Goal: Task Accomplishment & Management: Manage account settings

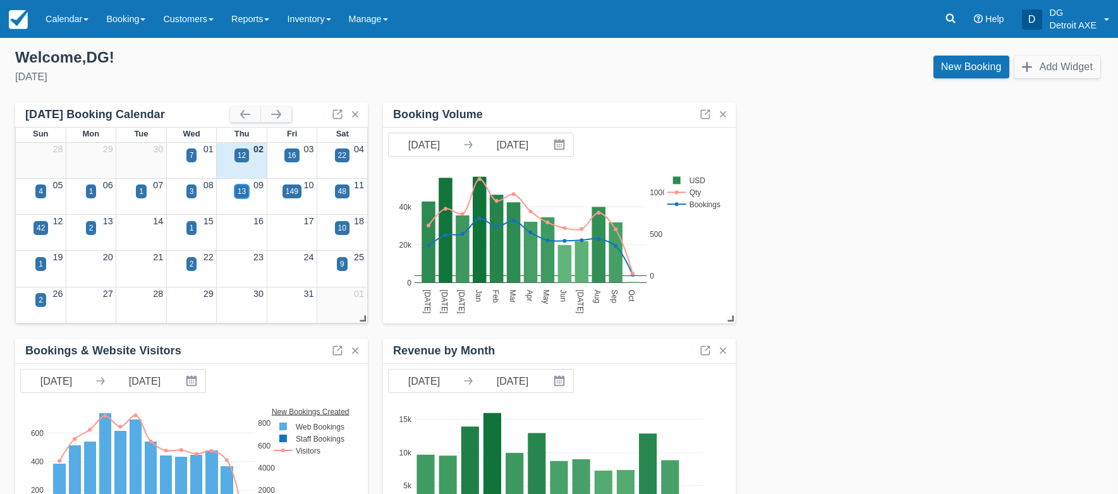
click at [246, 191] on div "13" at bounding box center [241, 191] width 15 height 14
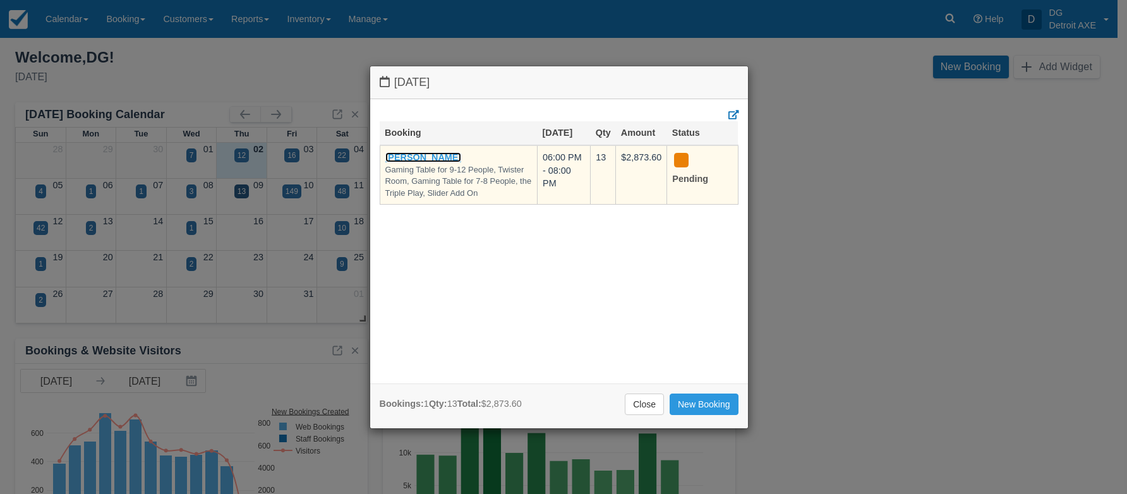
click at [442, 158] on link "[PERSON_NAME]" at bounding box center [423, 157] width 76 height 10
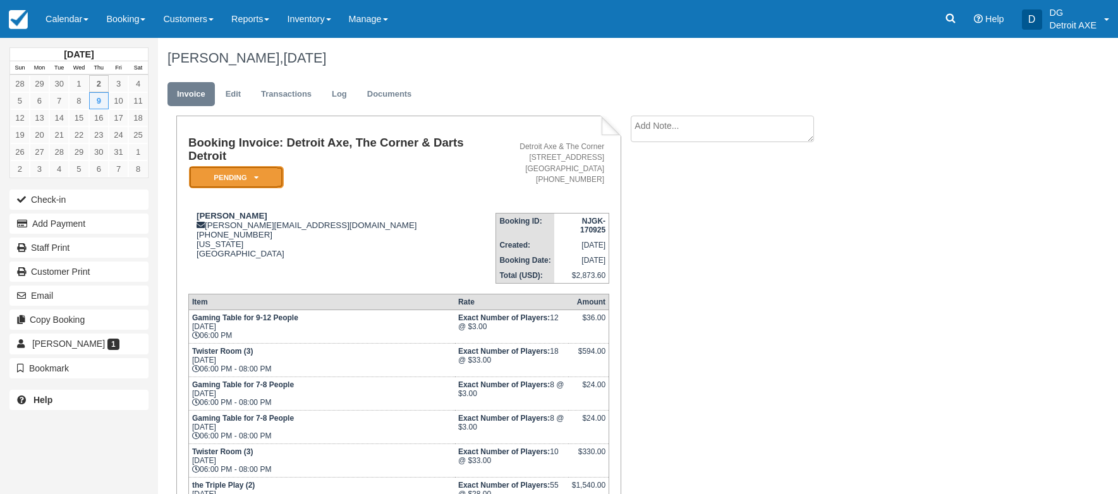
click at [258, 180] on em "Pending" at bounding box center [236, 177] width 95 height 22
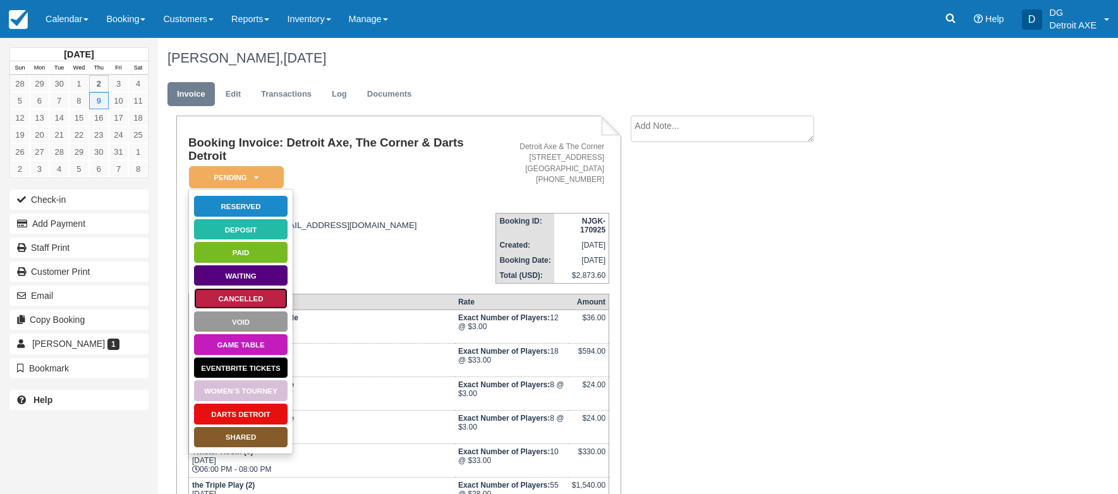
click at [231, 292] on link "Cancelled" at bounding box center [240, 298] width 95 height 22
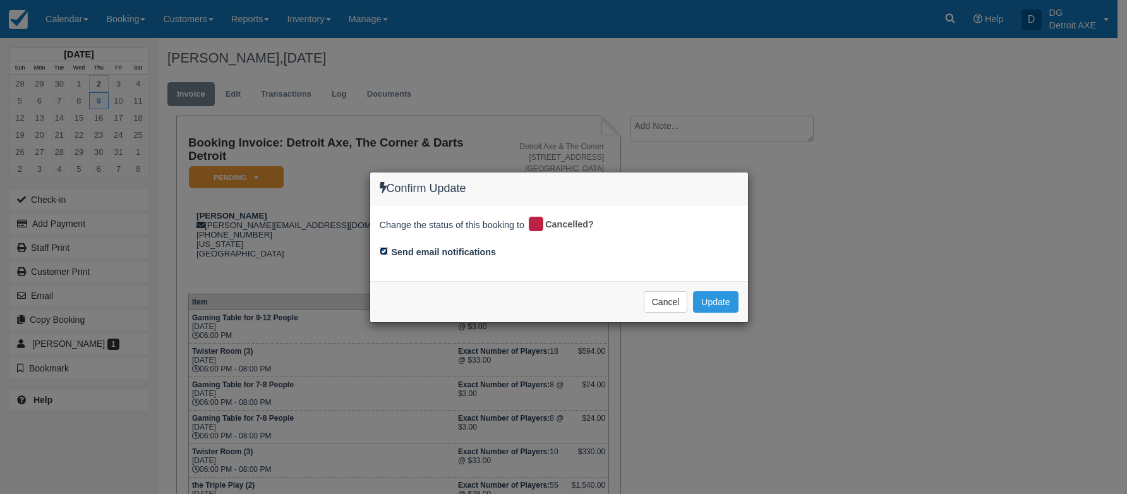
click at [383, 247] on input "Send email notifications" at bounding box center [384, 251] width 8 height 8
checkbox input "false"
click at [719, 299] on button "Update" at bounding box center [715, 301] width 45 height 21
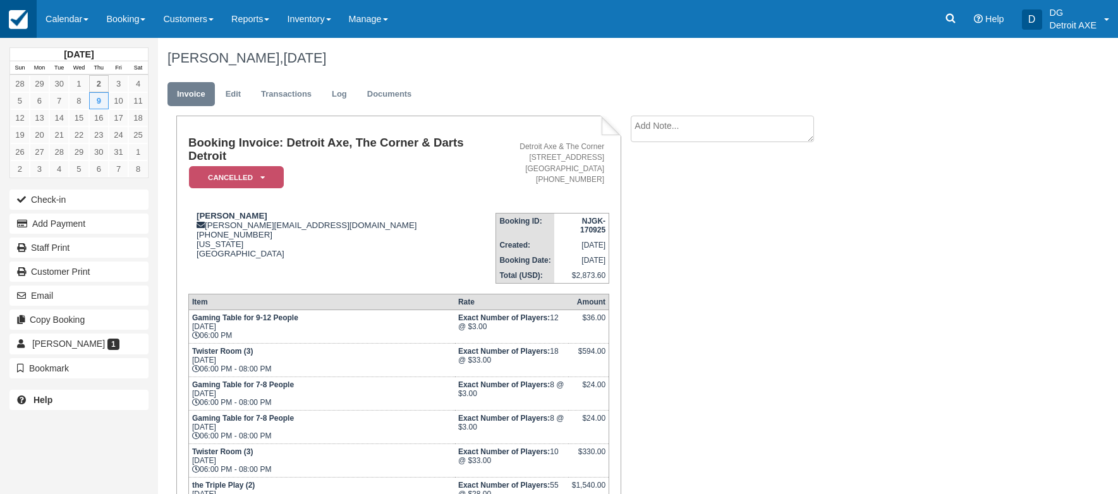
click at [14, 24] on img at bounding box center [18, 19] width 19 height 19
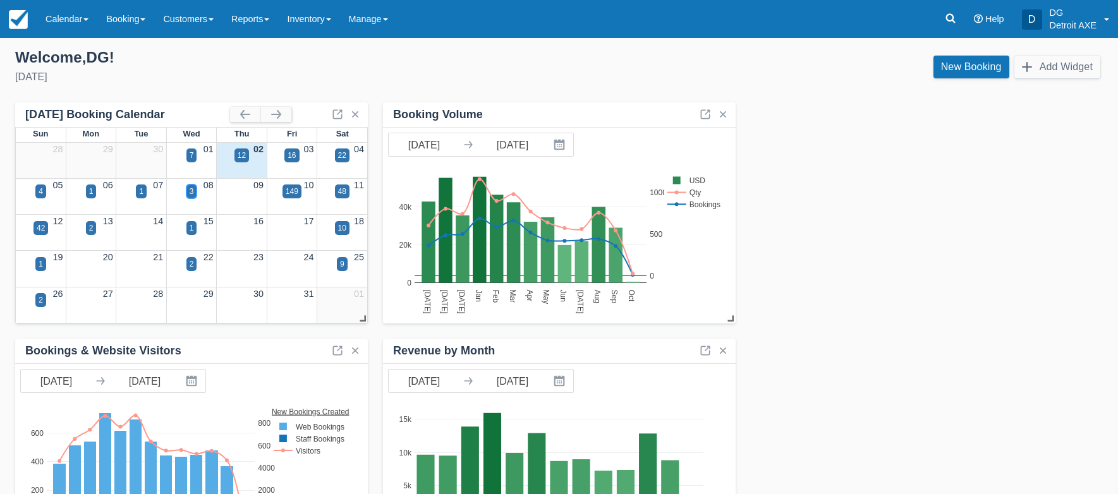
click at [191, 193] on div "3" at bounding box center [192, 191] width 4 height 11
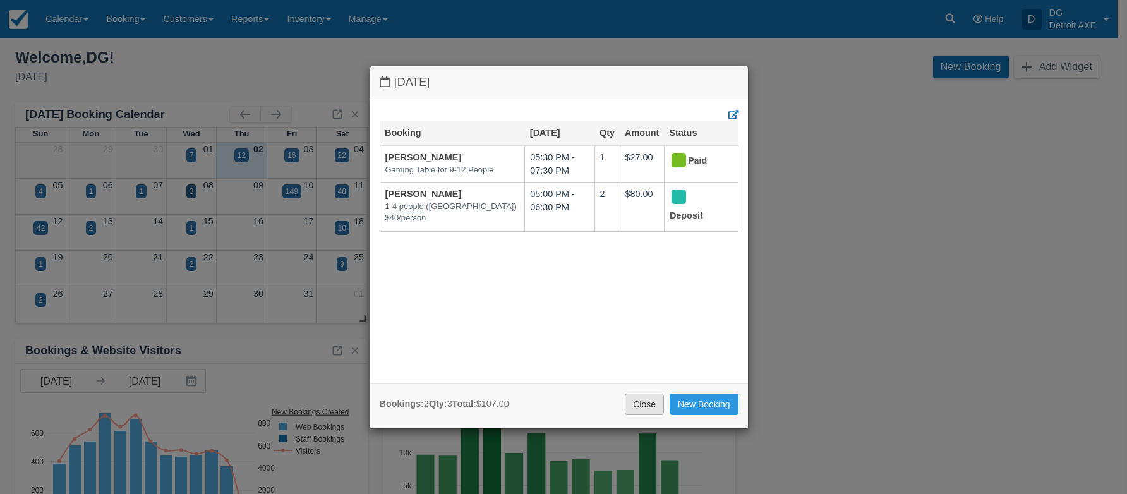
click at [654, 404] on link "Close" at bounding box center [644, 404] width 39 height 21
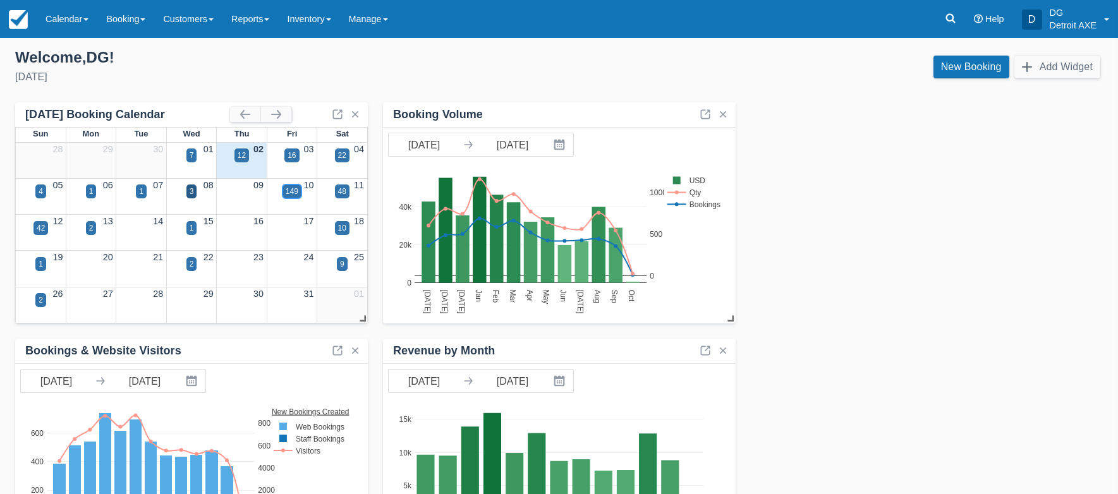
click at [293, 191] on div "149" at bounding box center [292, 191] width 13 height 11
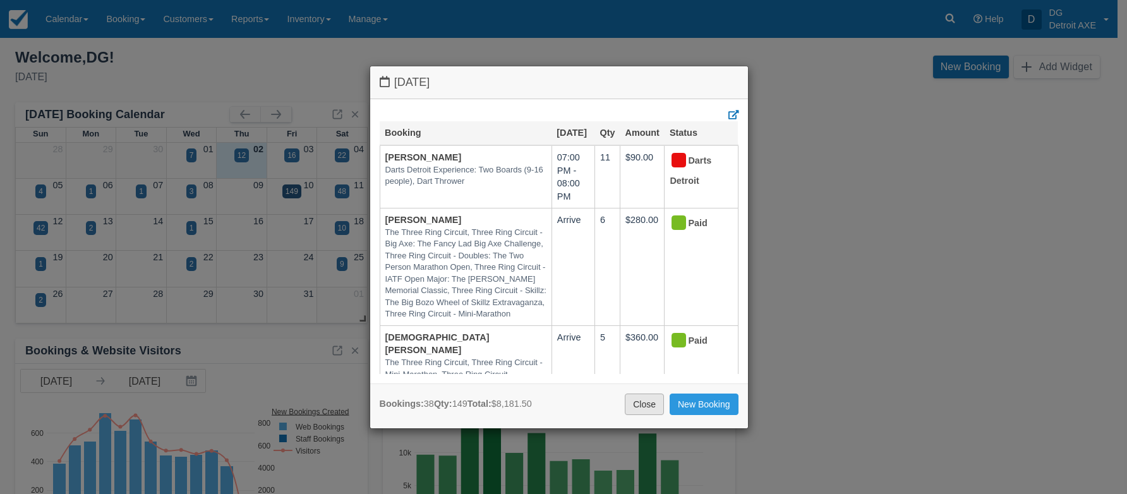
click at [644, 407] on link "Close" at bounding box center [644, 404] width 39 height 21
